Goal: Task Accomplishment & Management: Manage account settings

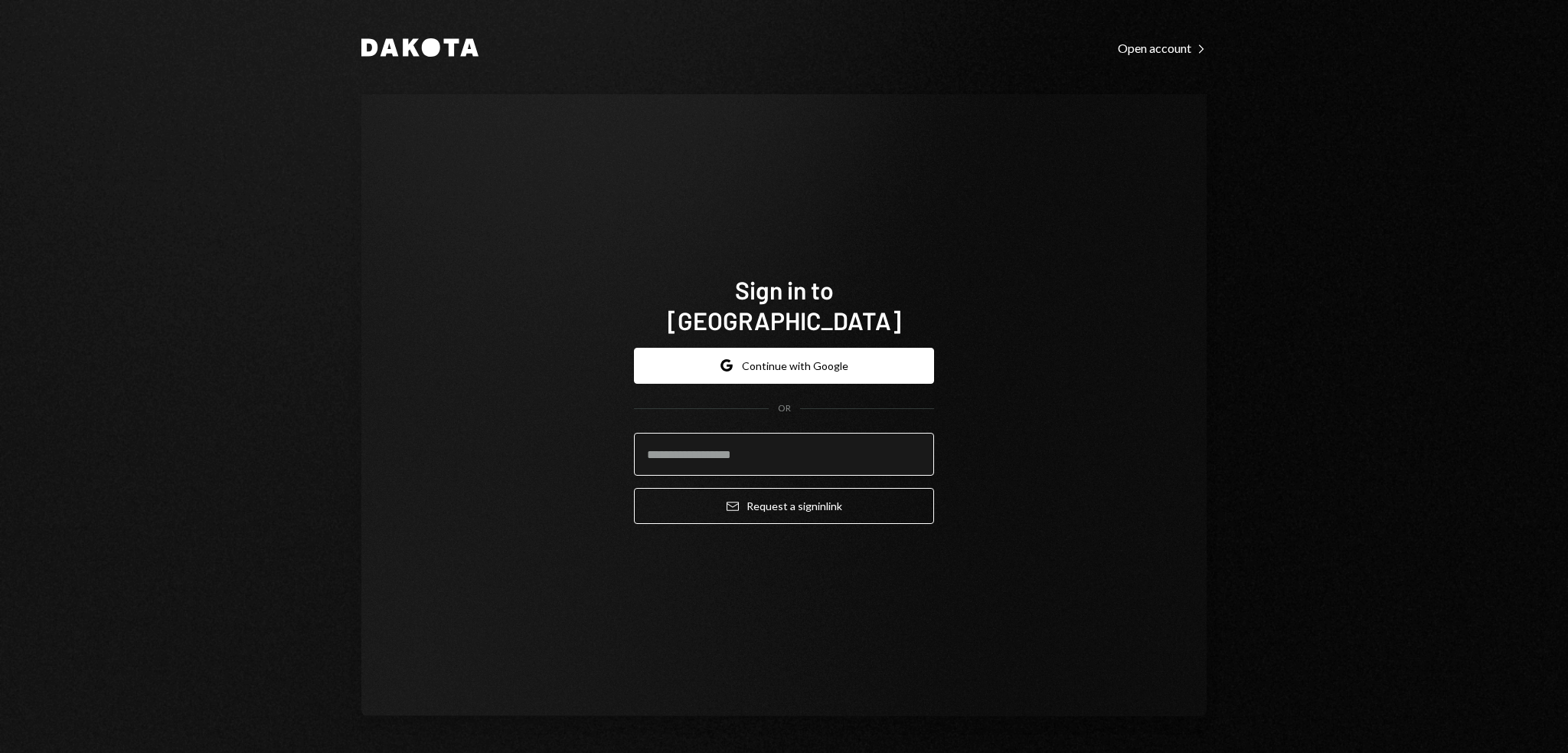
click at [710, 444] on input "email" at bounding box center [784, 454] width 300 height 43
drag, startPoint x: 731, startPoint y: 438, endPoint x: 586, endPoint y: 431, distance: 145.2
click at [586, 431] on div "**********" at bounding box center [784, 405] width 845 height 622
click at [634, 488] on button "Email Request a sign in link" at bounding box center [784, 506] width 300 height 36
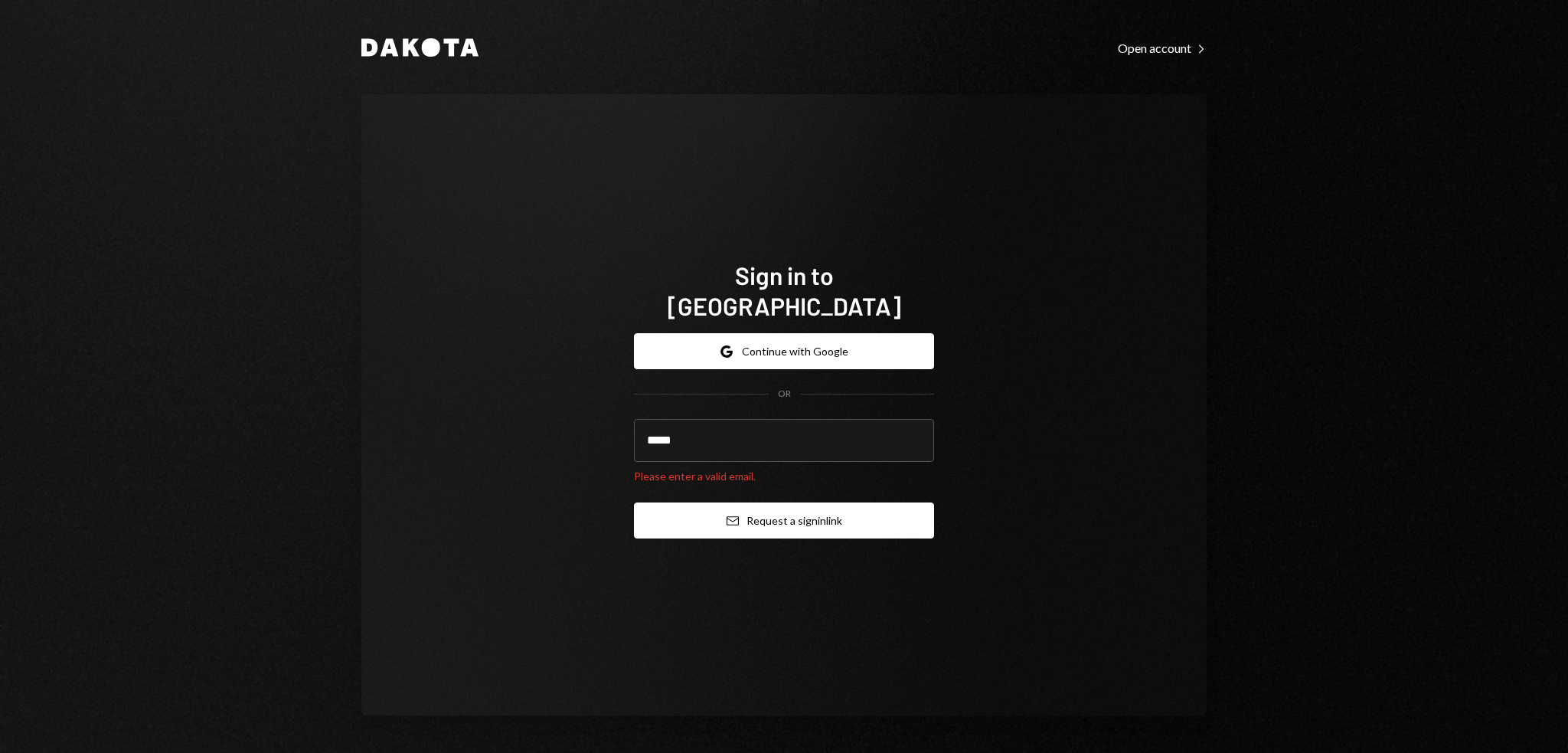
type input "**********"
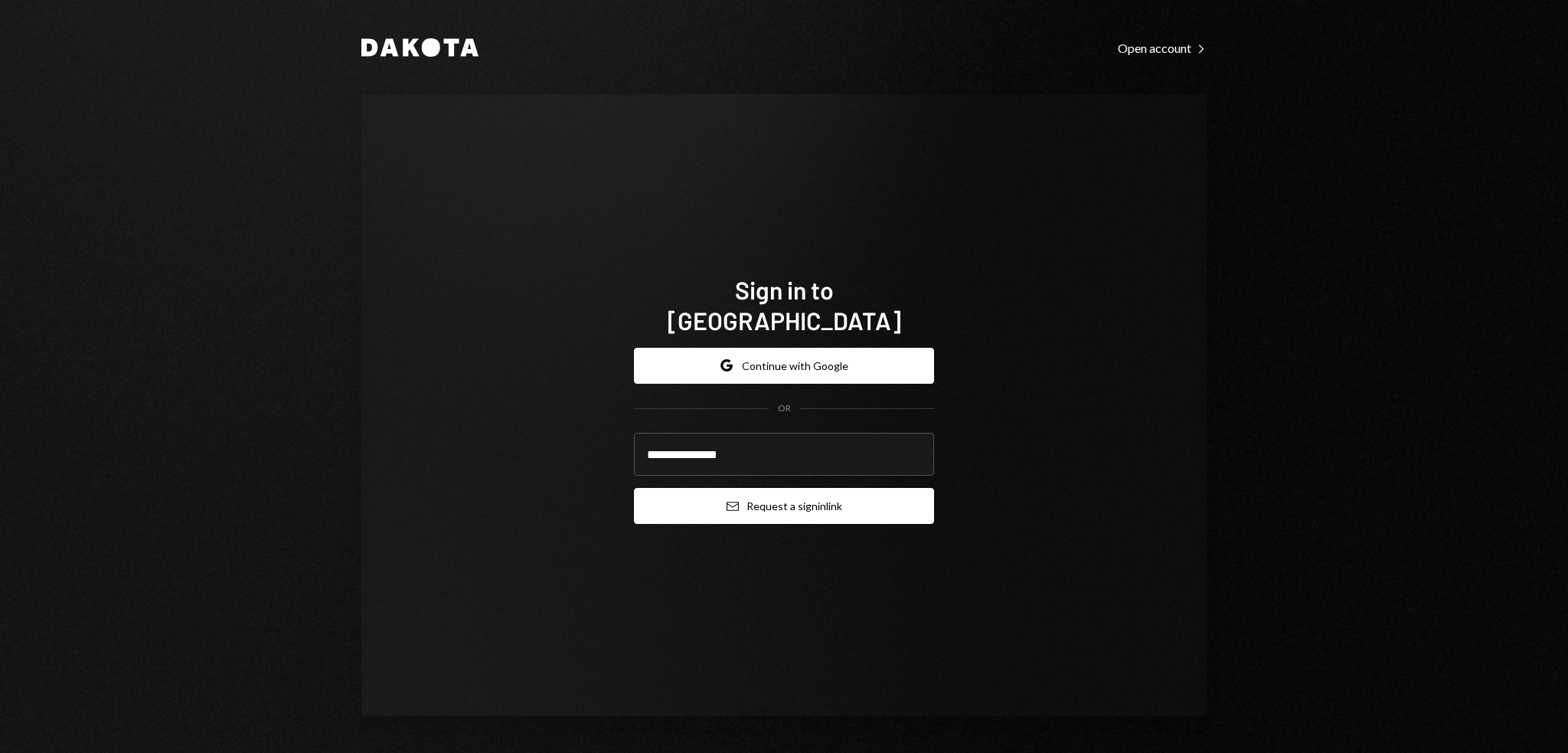
click at [789, 488] on button "Email Request a sign in link" at bounding box center [784, 506] width 300 height 36
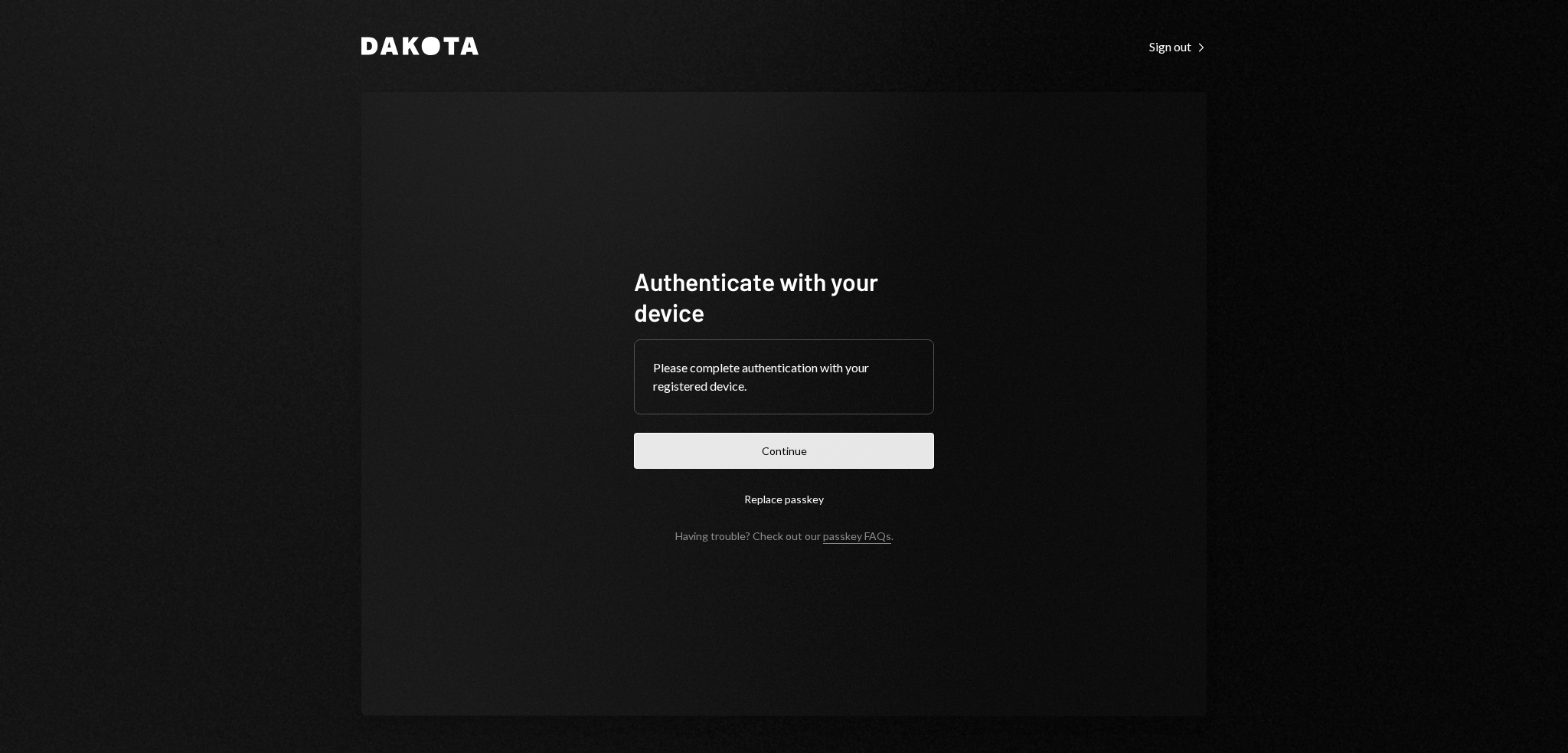
click at [828, 454] on button "Continue" at bounding box center [784, 451] width 300 height 36
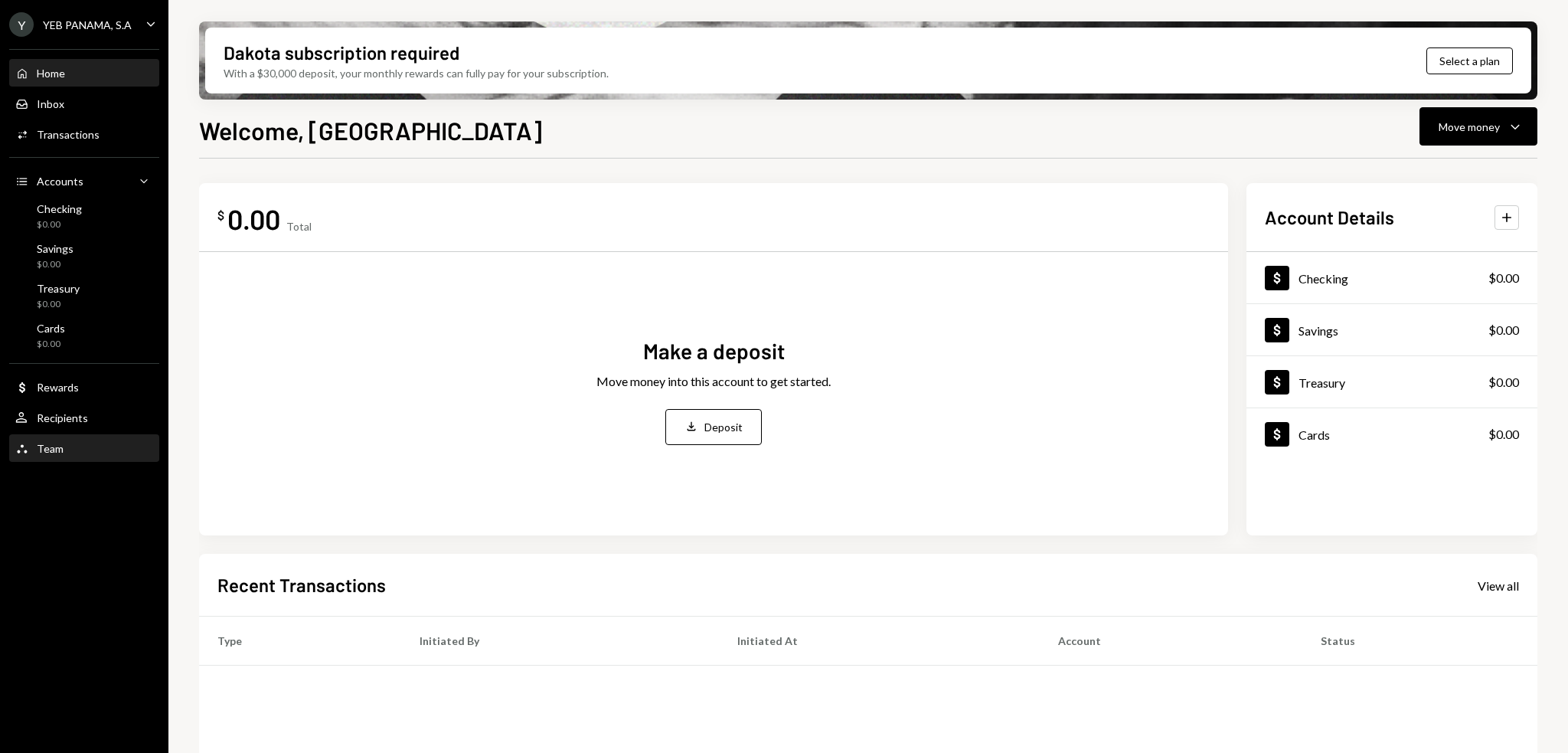
click at [74, 445] on div "Team Team" at bounding box center [85, 449] width 138 height 14
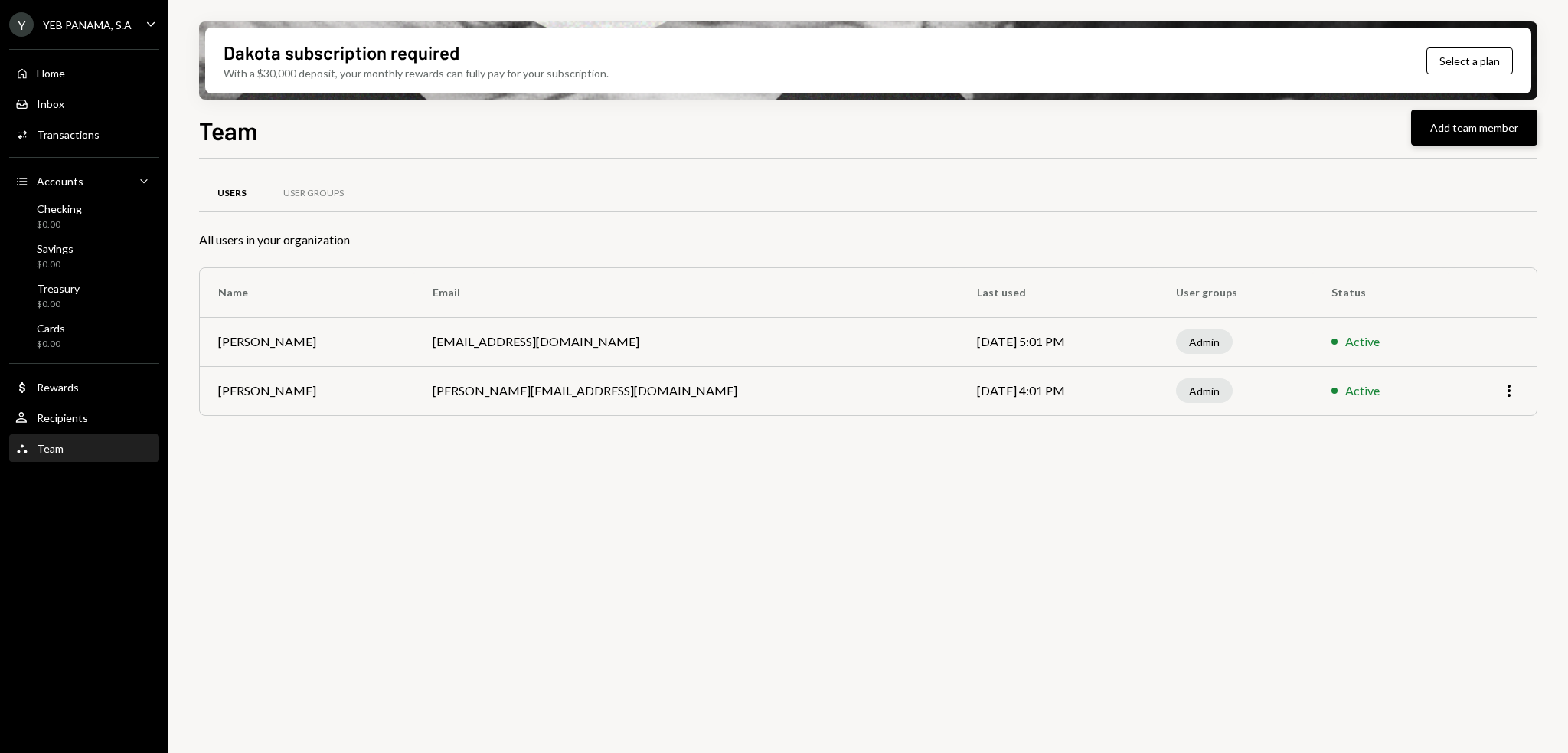
click at [1457, 134] on button "Add team member" at bounding box center [1474, 128] width 126 height 36
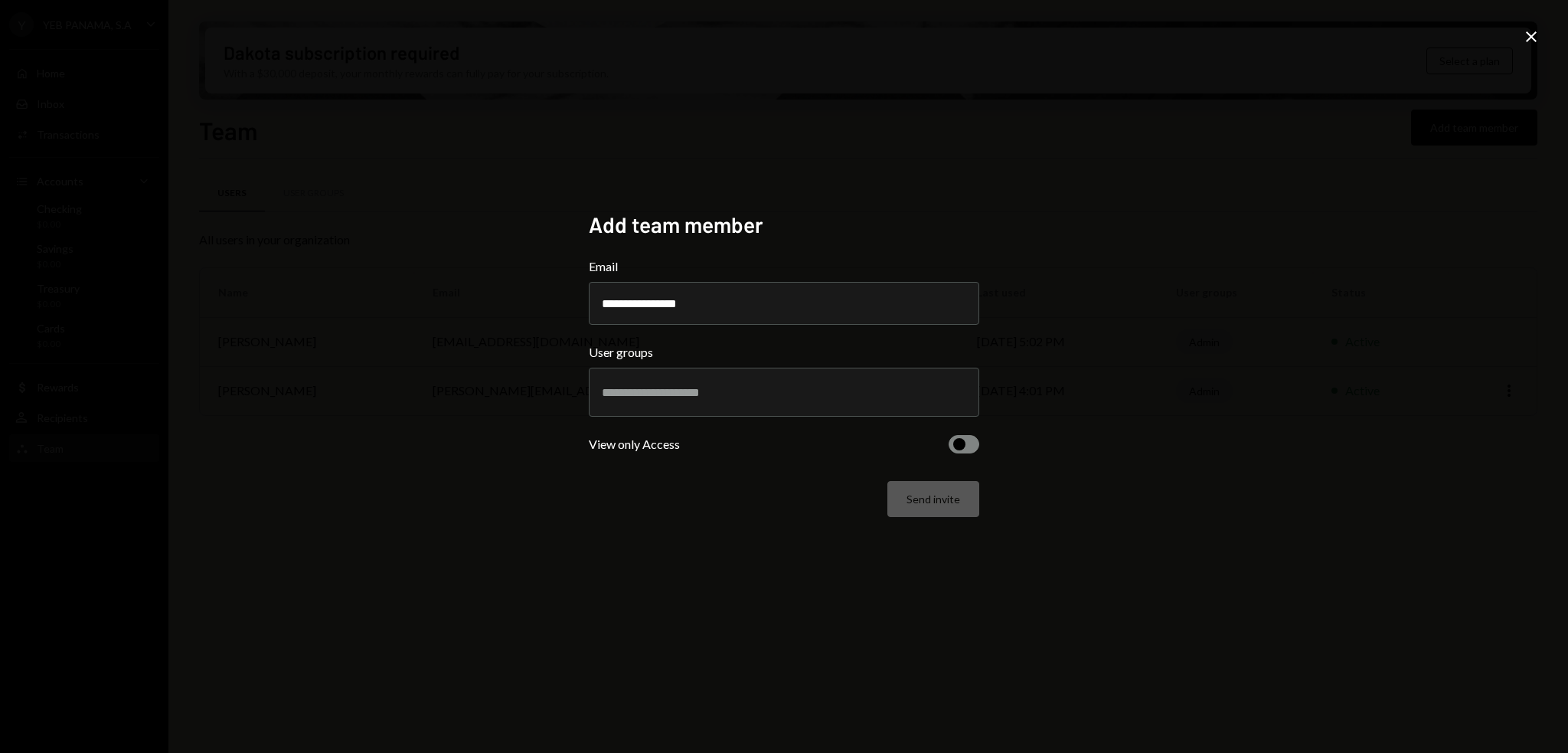
type input "**********"
click at [696, 296] on input "**********" at bounding box center [784, 303] width 390 height 43
click at [940, 489] on div "Send invite" at bounding box center [784, 499] width 390 height 36
click at [858, 394] on input "text" at bounding box center [784, 392] width 365 height 14
click at [927, 507] on div "Send invite" at bounding box center [784, 499] width 390 height 36
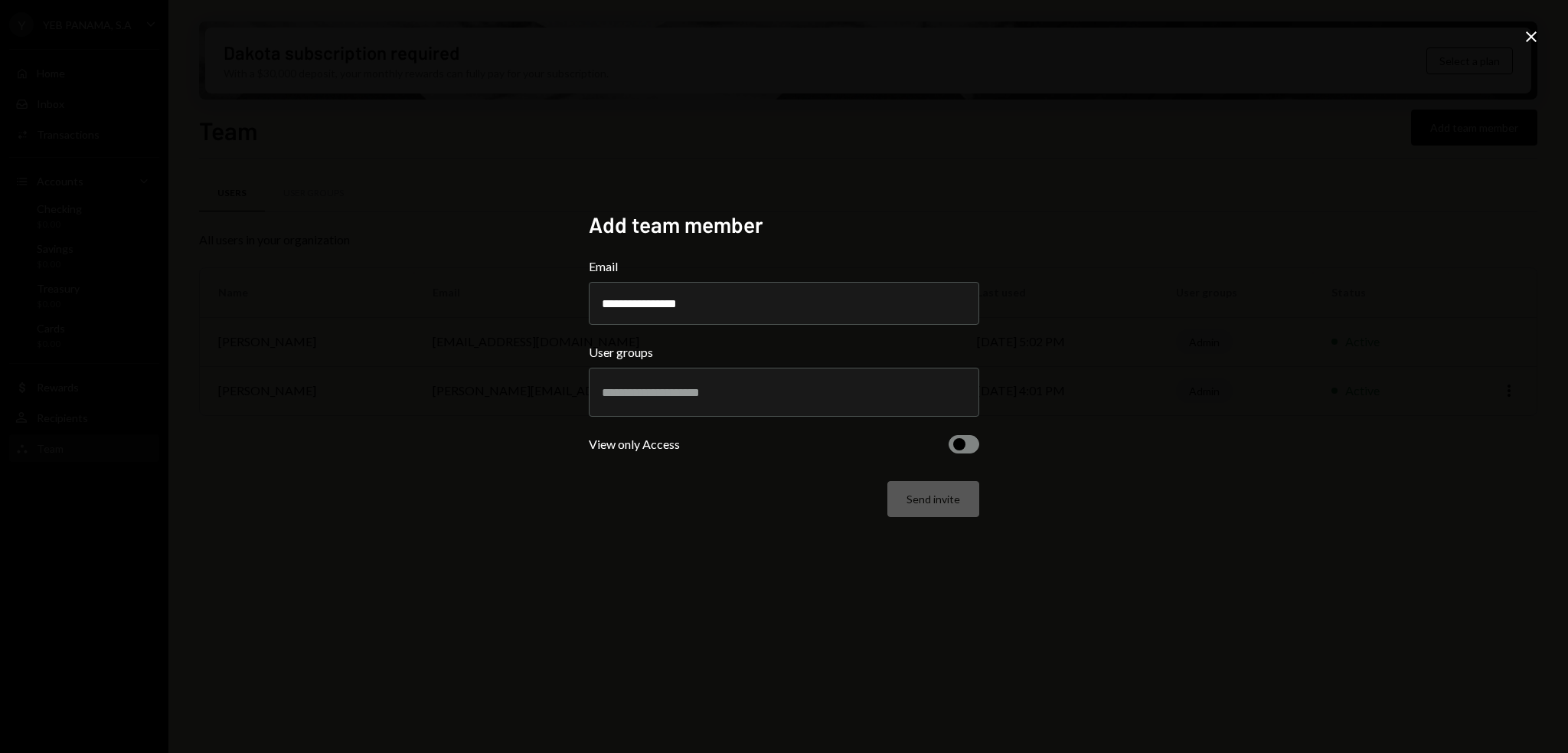
click at [832, 411] on div at bounding box center [784, 392] width 365 height 38
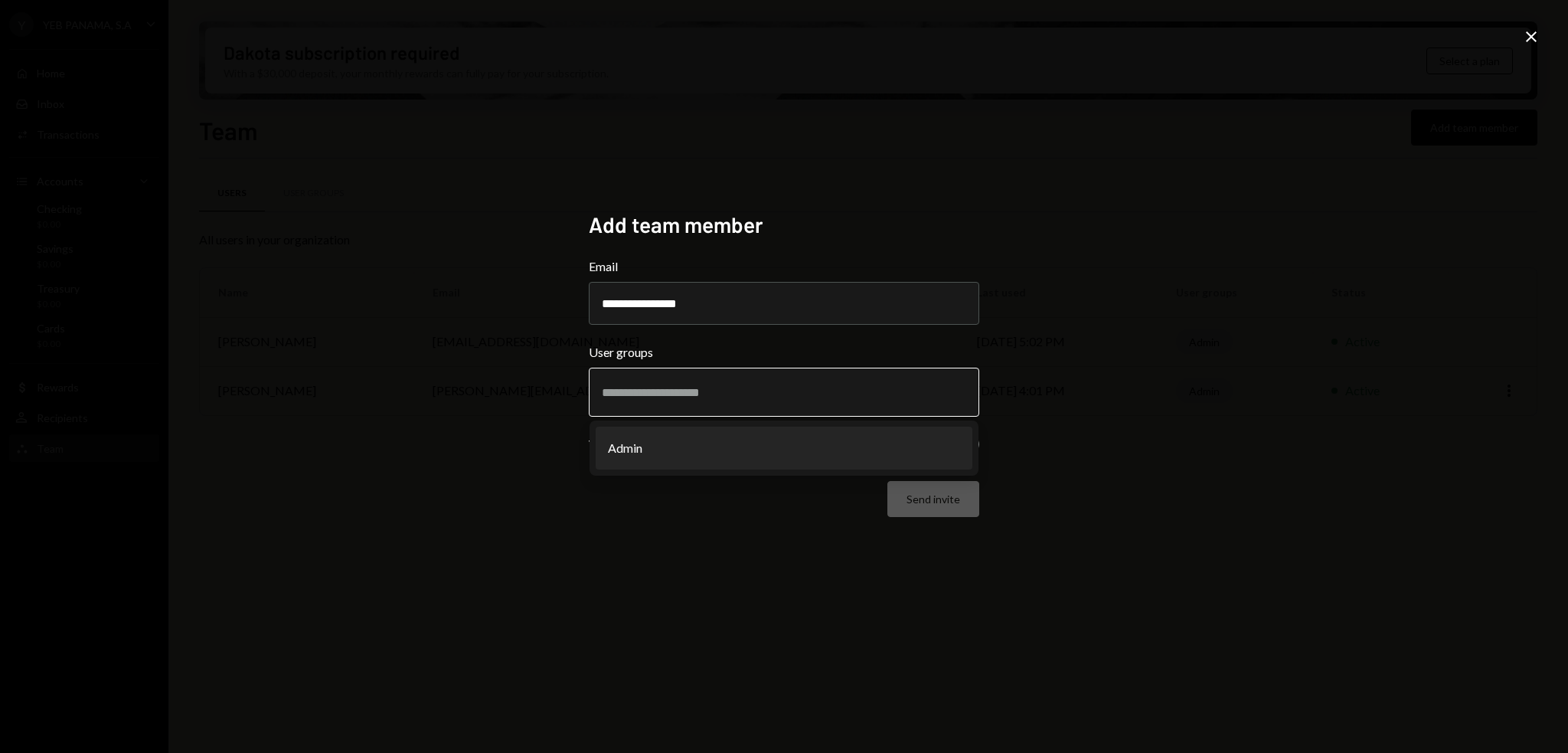
click at [818, 435] on li "Admin" at bounding box center [784, 448] width 377 height 43
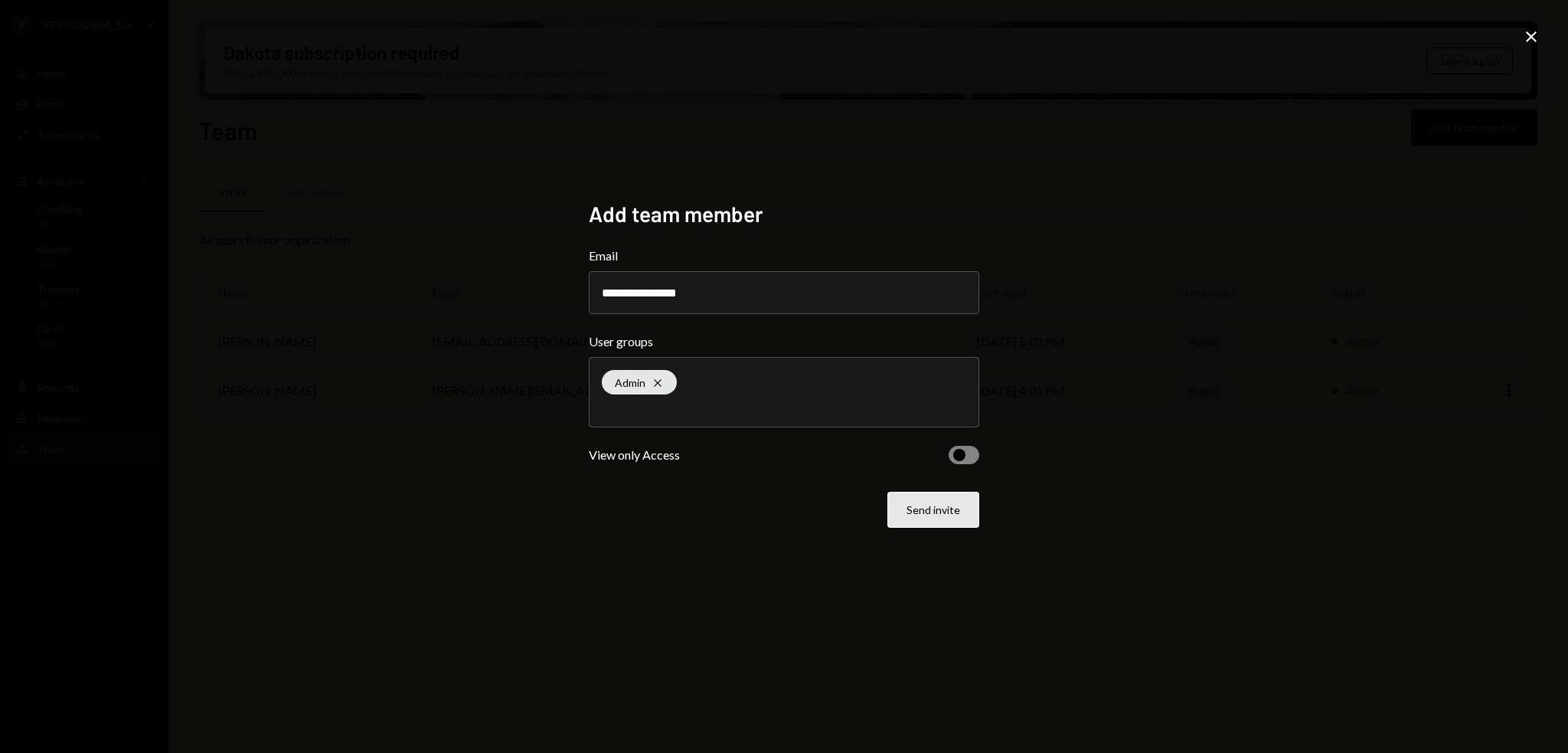
click at [938, 513] on button "Send invite" at bounding box center [933, 510] width 92 height 36
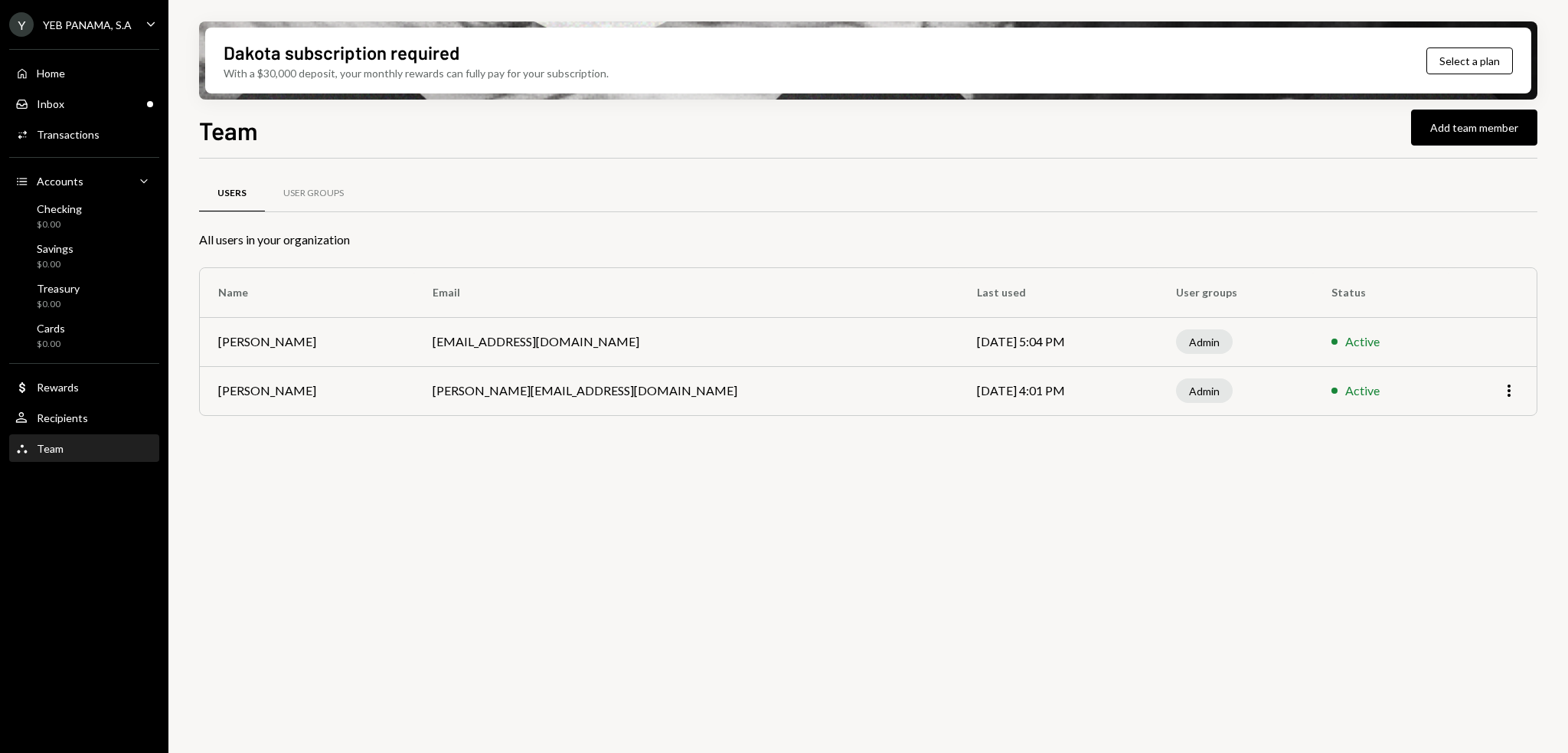
click at [1320, 522] on div "Users User Groups All users in your organization Name Email Last used User grou…" at bounding box center [868, 464] width 1338 height 612
click at [1446, 138] on button "Add team member" at bounding box center [1474, 128] width 126 height 36
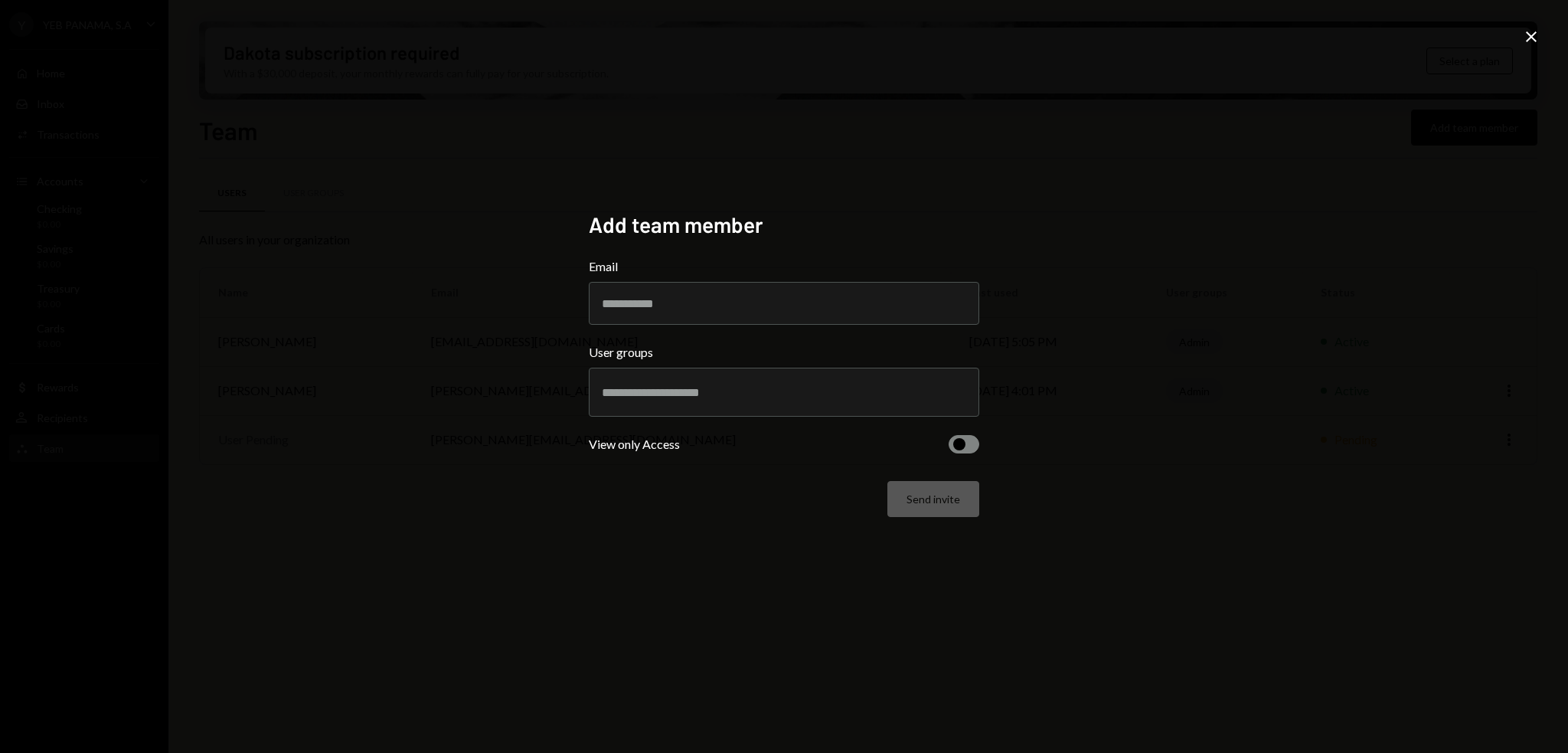
click at [1526, 27] on icon "Close" at bounding box center [1531, 36] width 18 height 18
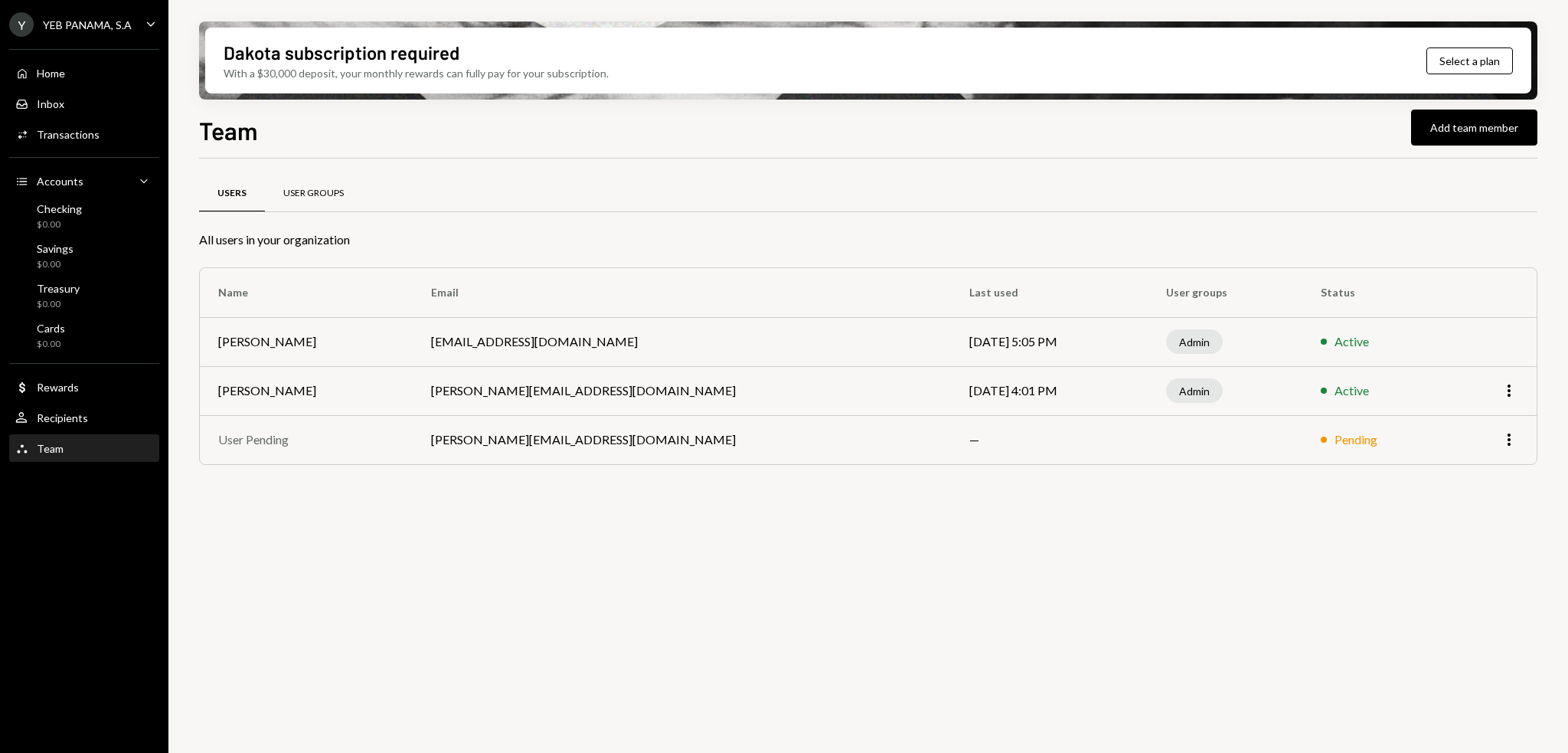
click at [287, 189] on div "User Groups" at bounding box center [313, 193] width 60 height 13
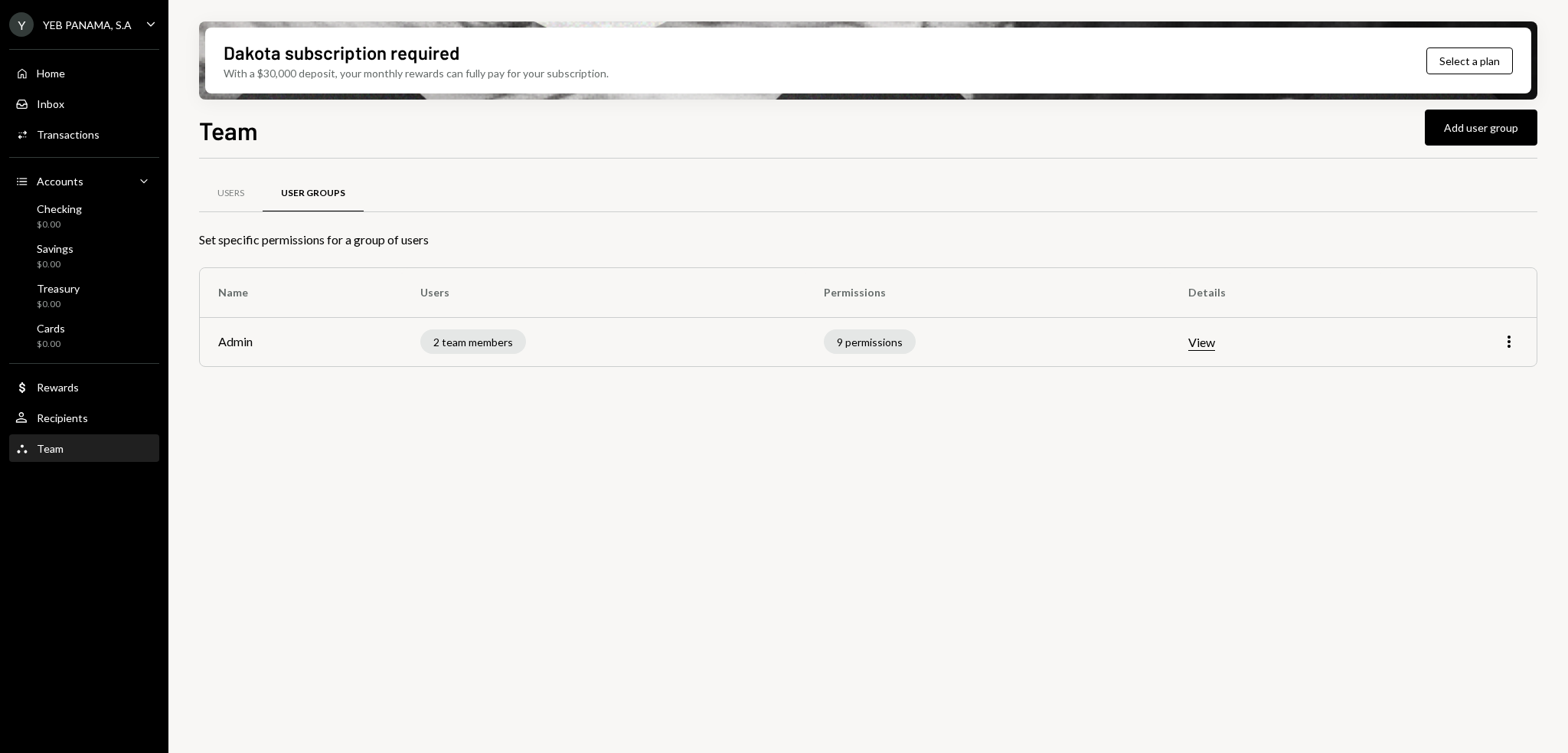
click at [107, 24] on div "YEB PANAMA, S.A" at bounding box center [87, 24] width 89 height 13
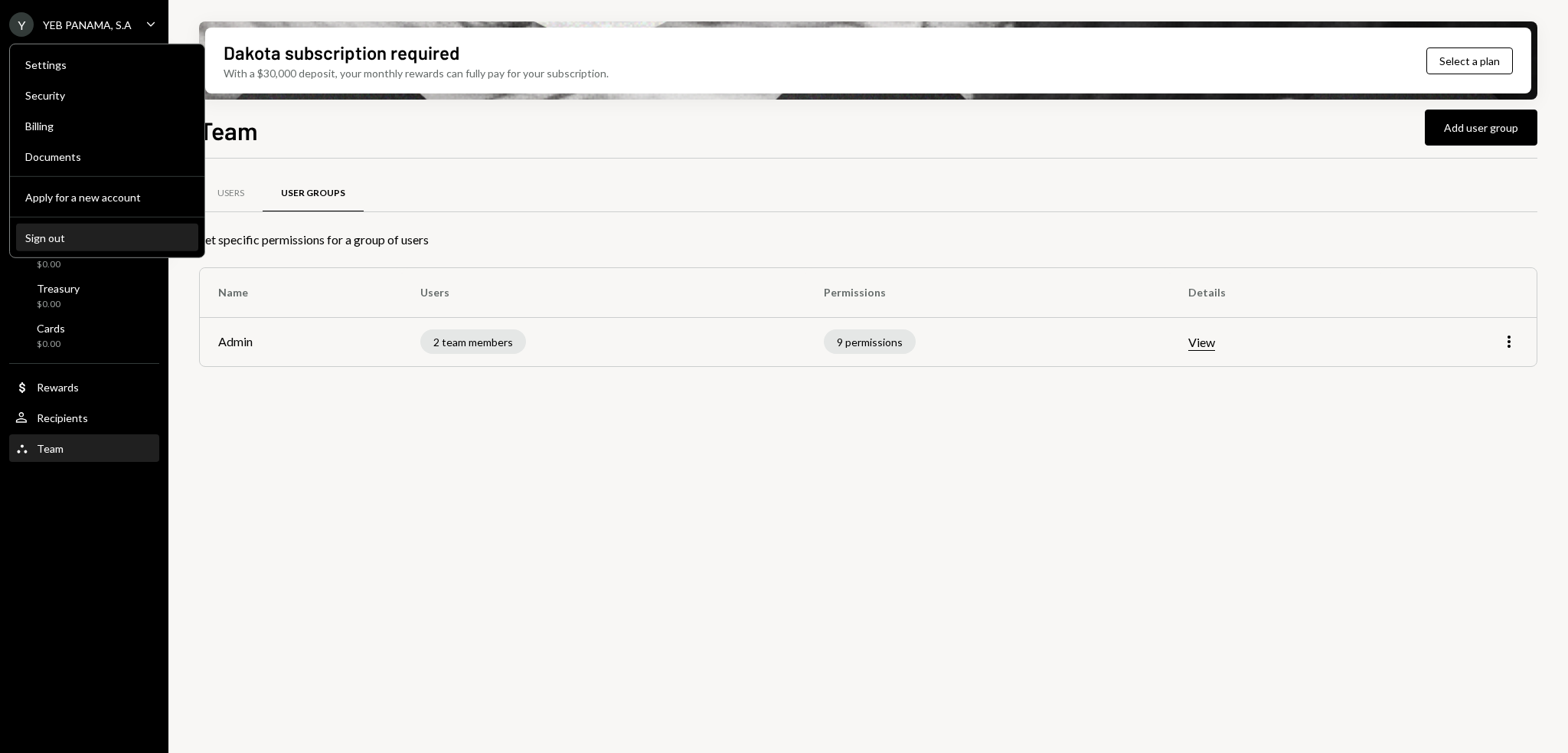
click at [88, 231] on div "Sign out" at bounding box center [107, 237] width 164 height 13
